Goal: Task Accomplishment & Management: Use online tool/utility

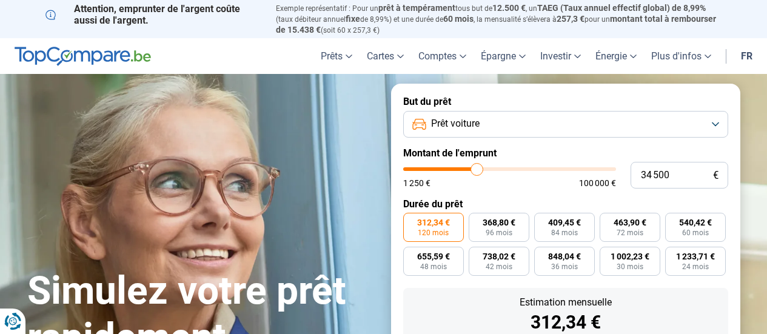
scroll to position [113, 0]
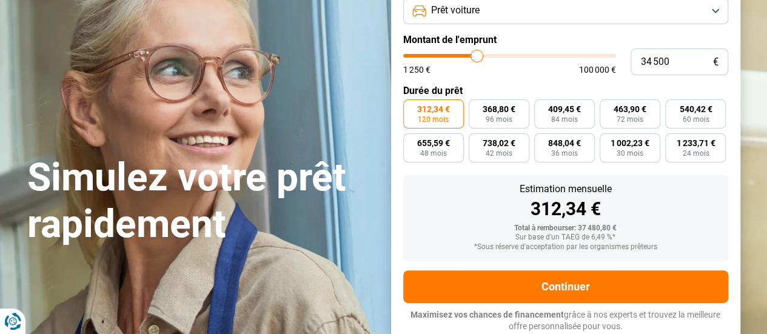
type input "34 000"
type input "34000"
type input "33 500"
type input "33500"
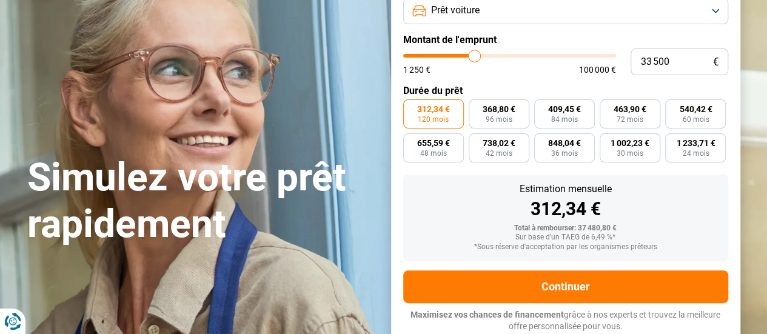
type input "32 750"
type input "32750"
type input "32 250"
type input "32250"
type input "31 750"
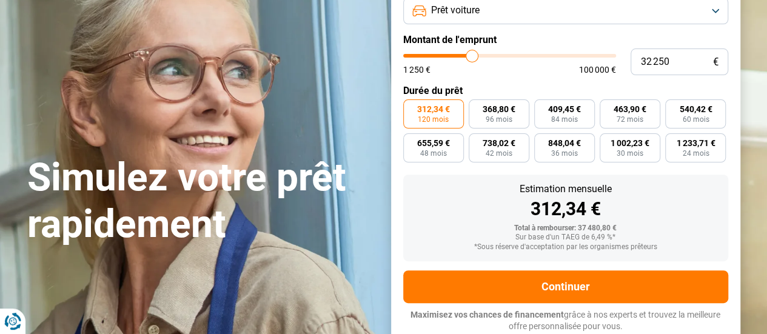
type input "31750"
type input "30 750"
type input "30750"
type input "30 500"
type input "30500"
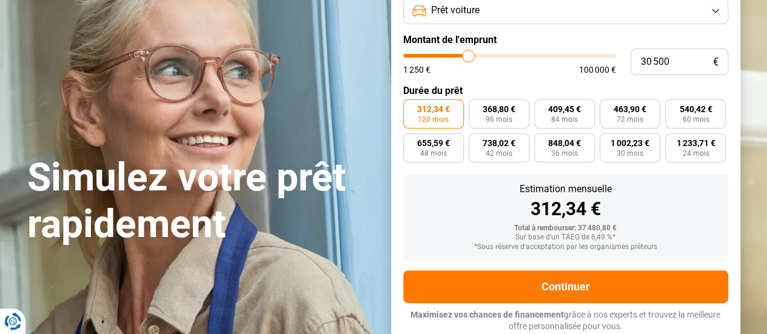
type input "29 750"
type input "29750"
type input "28 000"
type input "28000"
type input "27 500"
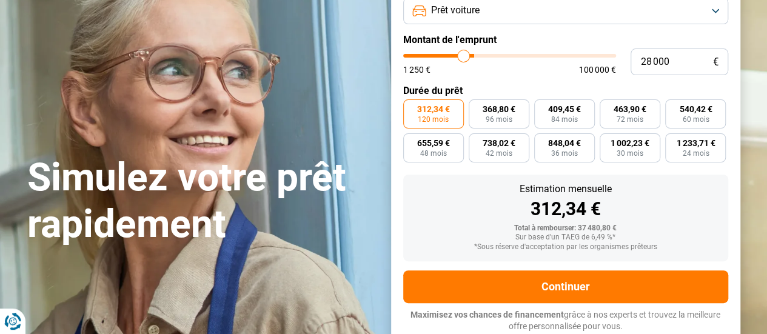
type input "27500"
type input "27 250"
type input "27250"
type input "27 000"
type input "27000"
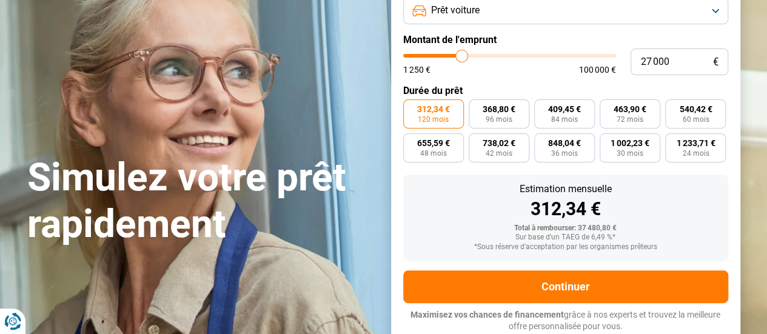
type input "26 750"
type input "26750"
type input "26 500"
type input "26500"
type input "26 250"
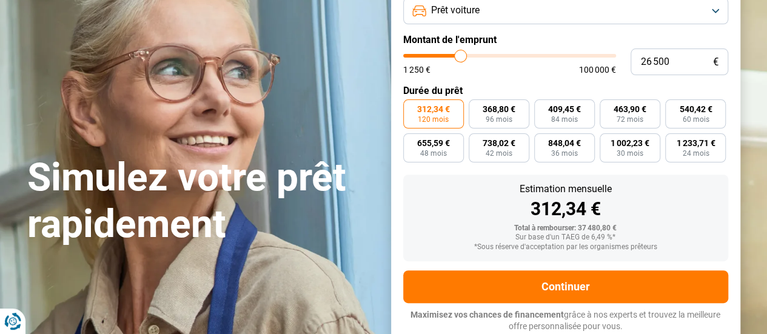
type input "26250"
type input "26 000"
type input "26000"
type input "25 750"
type input "25750"
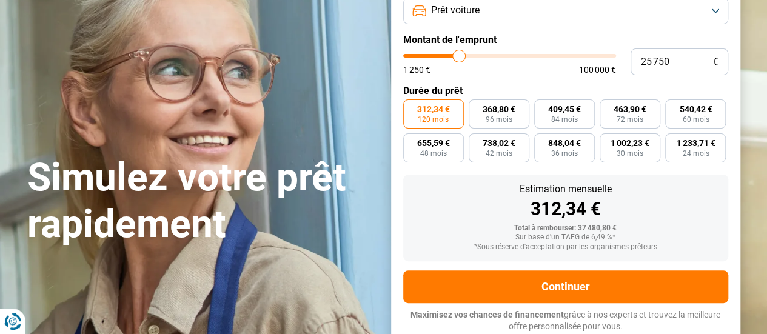
type input "25 500"
type input "25500"
type input "25 250"
type input "25250"
type input "25 000"
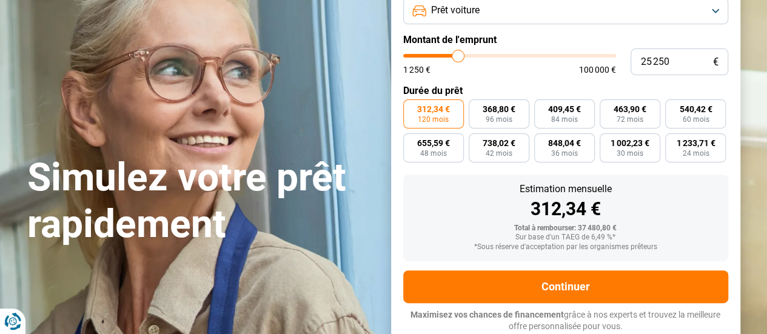
type input "25000"
type input "24 500"
type input "24500"
type input "24 250"
type input "24250"
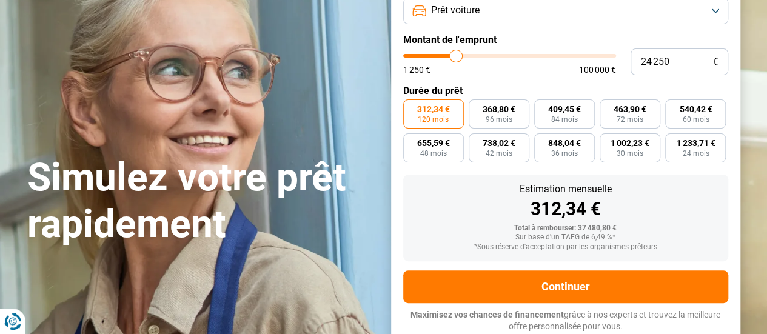
type input "24 000"
type input "24000"
type input "23 750"
type input "23750"
type input "23 500"
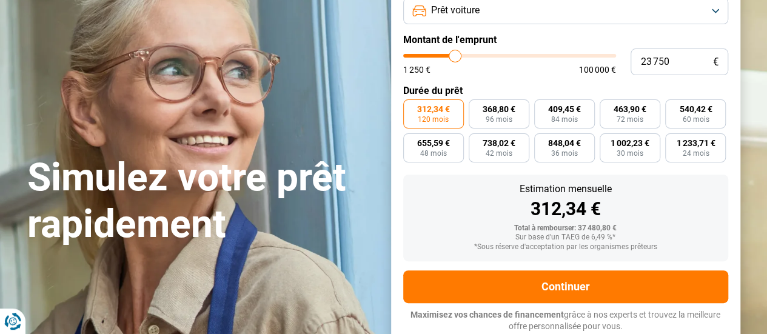
type input "23500"
type input "23 000"
type input "23000"
type input "22 750"
type input "22750"
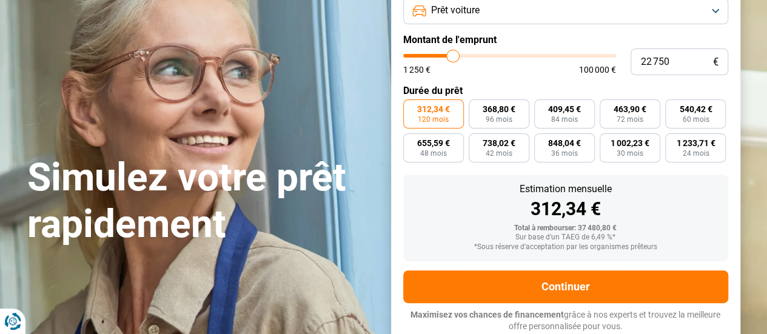
type input "22 500"
type input "22500"
type input "22 250"
type input "22250"
type input "22 000"
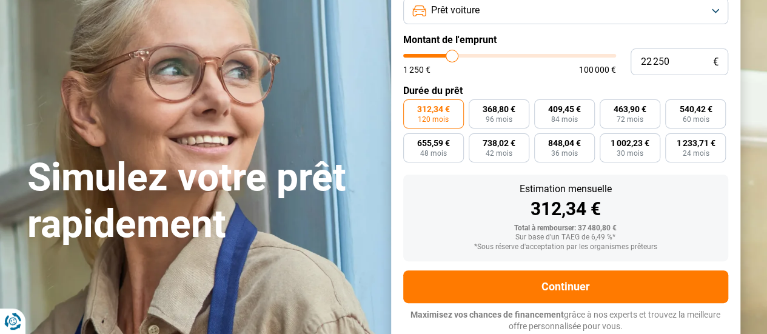
type input "22000"
type input "21 750"
type input "21750"
type input "21 500"
type input "21500"
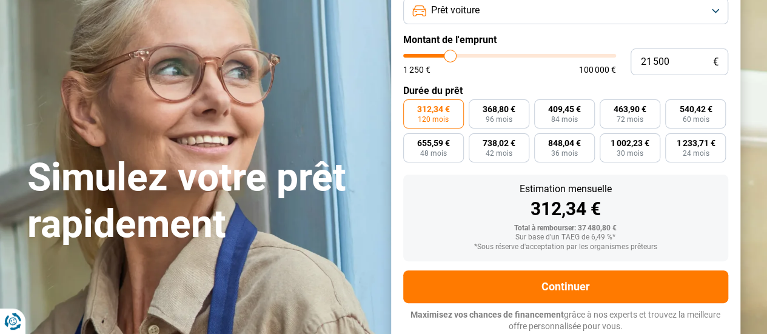
type input "20 250"
type input "20250"
type input "20 000"
type input "20000"
type input "19 750"
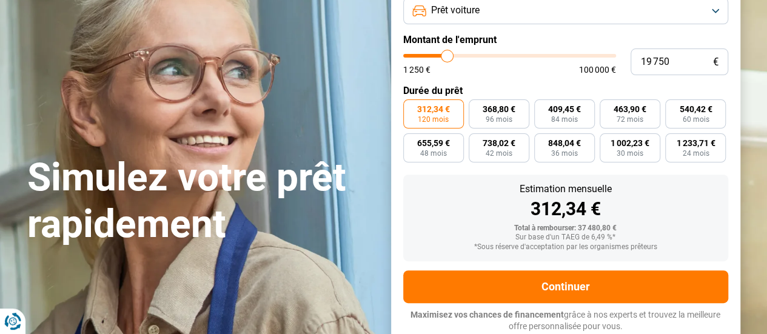
type input "19750"
type input "19 500"
type input "19500"
type input "20 500"
type input "20500"
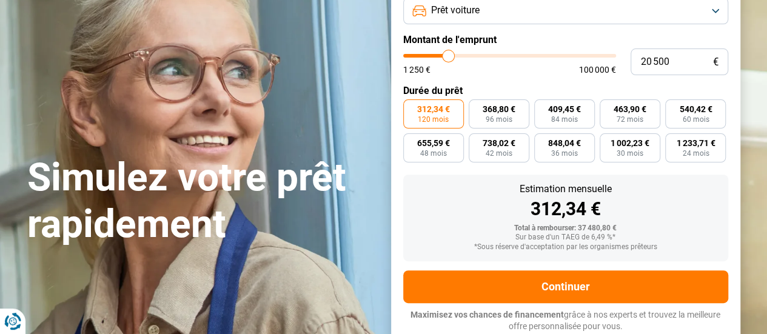
type input "21 500"
type input "21500"
type input "20 250"
type input "20250"
type input "20 000"
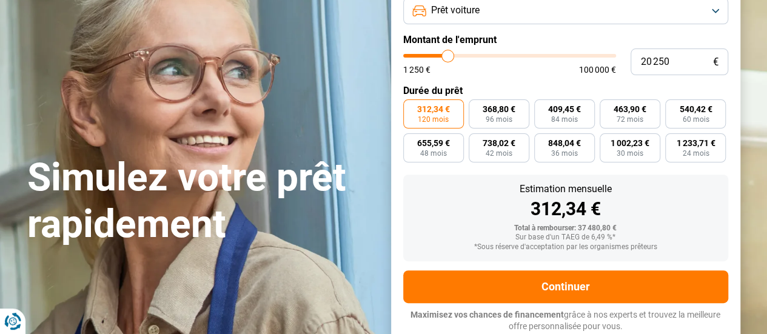
type input "20000"
type input "19 500"
type input "19500"
type input "19 750"
type input "19750"
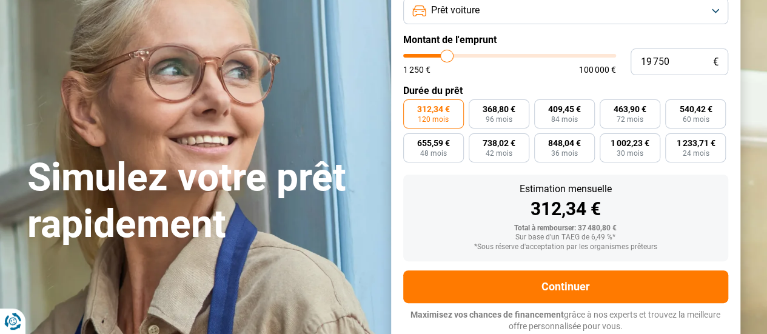
type input "20 250"
type input "20250"
type input "20 000"
type input "20000"
click at [447, 56] on input "range" at bounding box center [509, 56] width 213 height 4
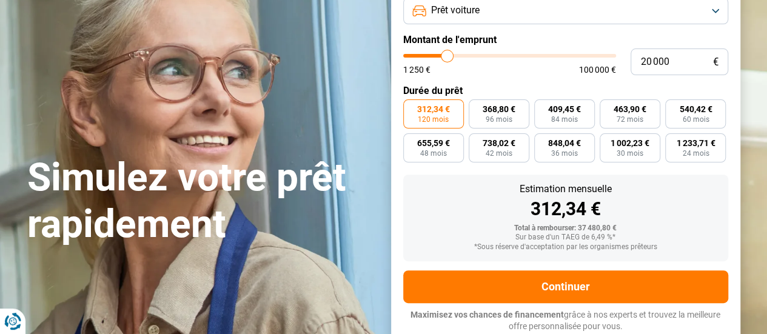
radio input "true"
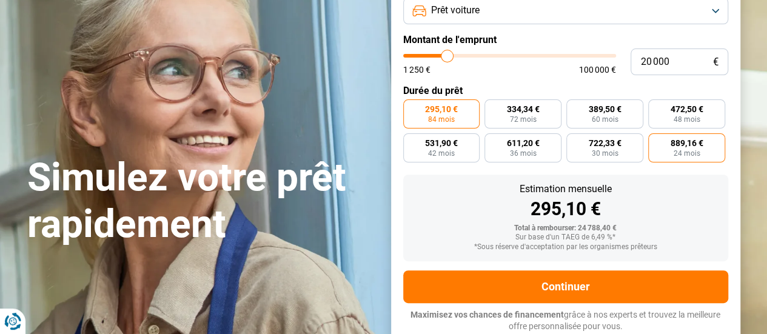
click at [699, 146] on span "889,16 €" at bounding box center [687, 143] width 33 height 8
click at [656, 141] on input "889,16 € 24 mois" at bounding box center [652, 137] width 8 height 8
radio input "true"
